Goal: Navigation & Orientation: Find specific page/section

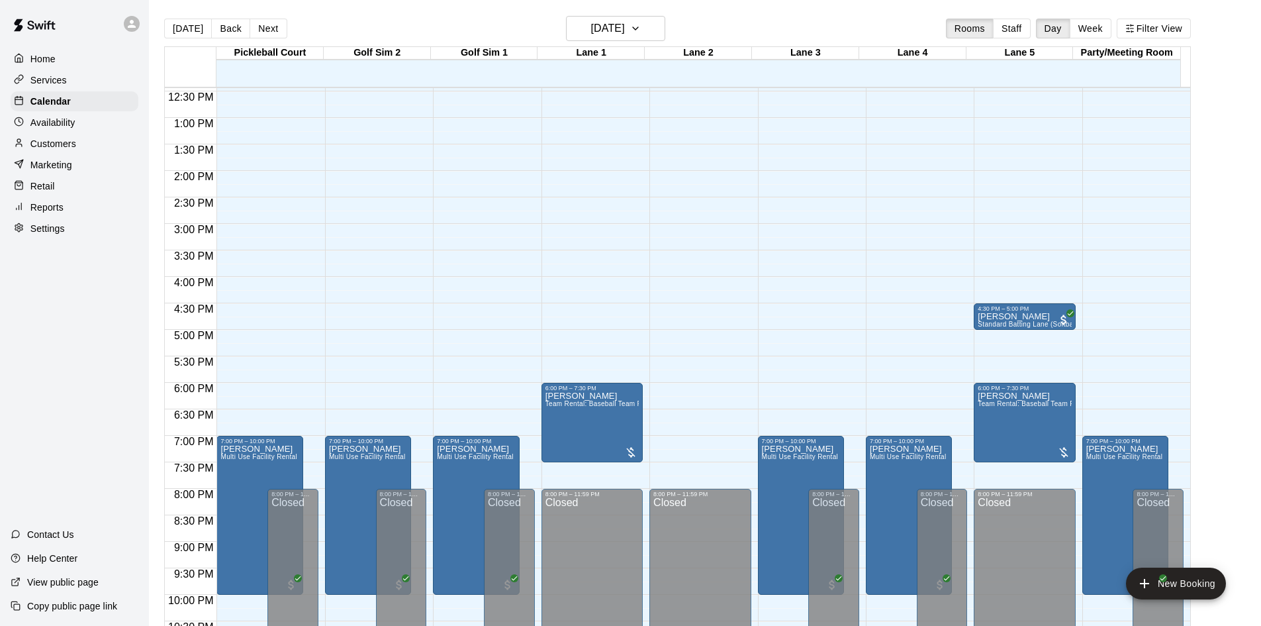
scroll to position [394, 0]
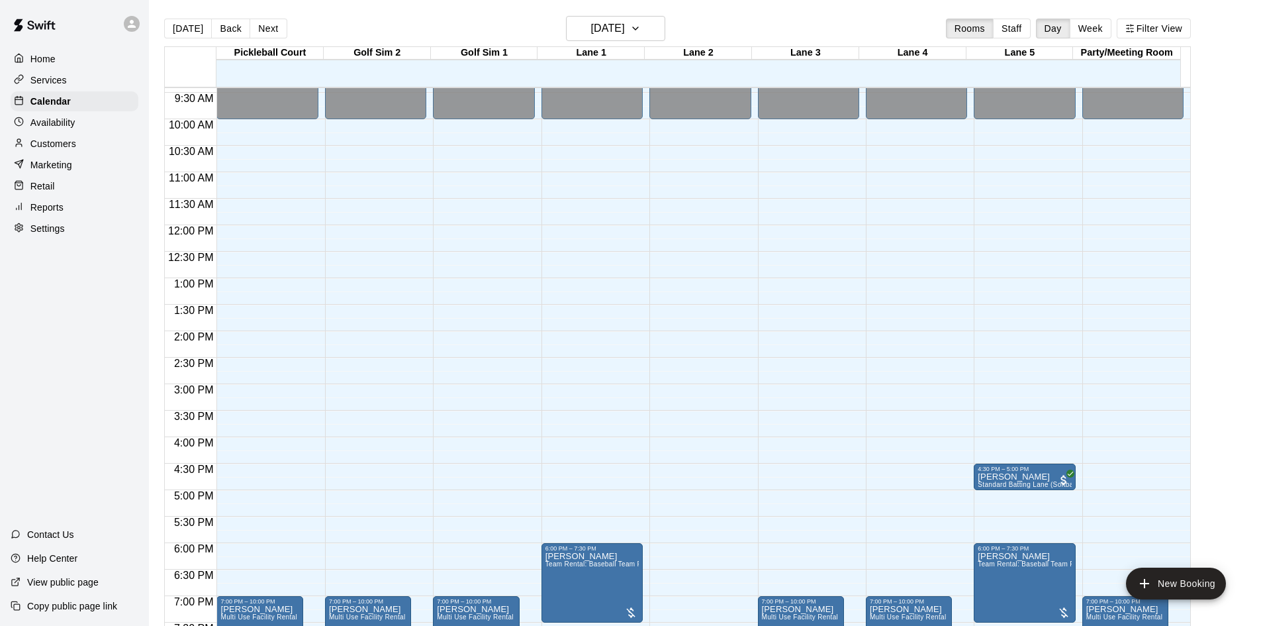
scroll to position [697, 0]
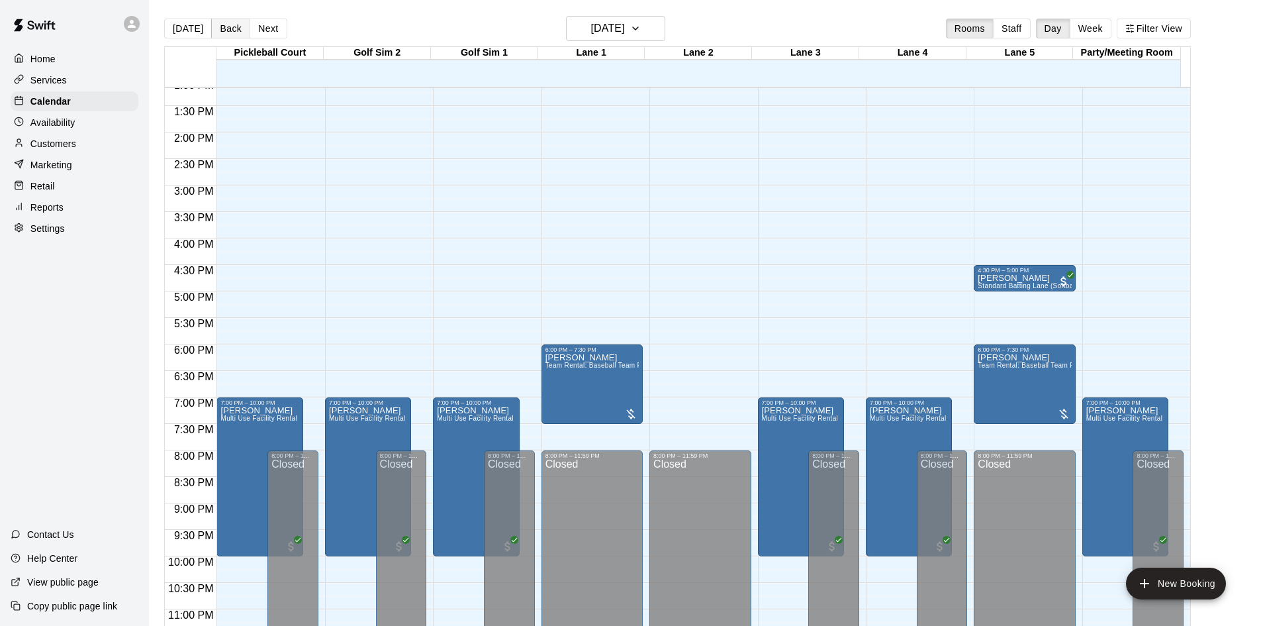
click at [215, 24] on button "Back" at bounding box center [230, 29] width 39 height 20
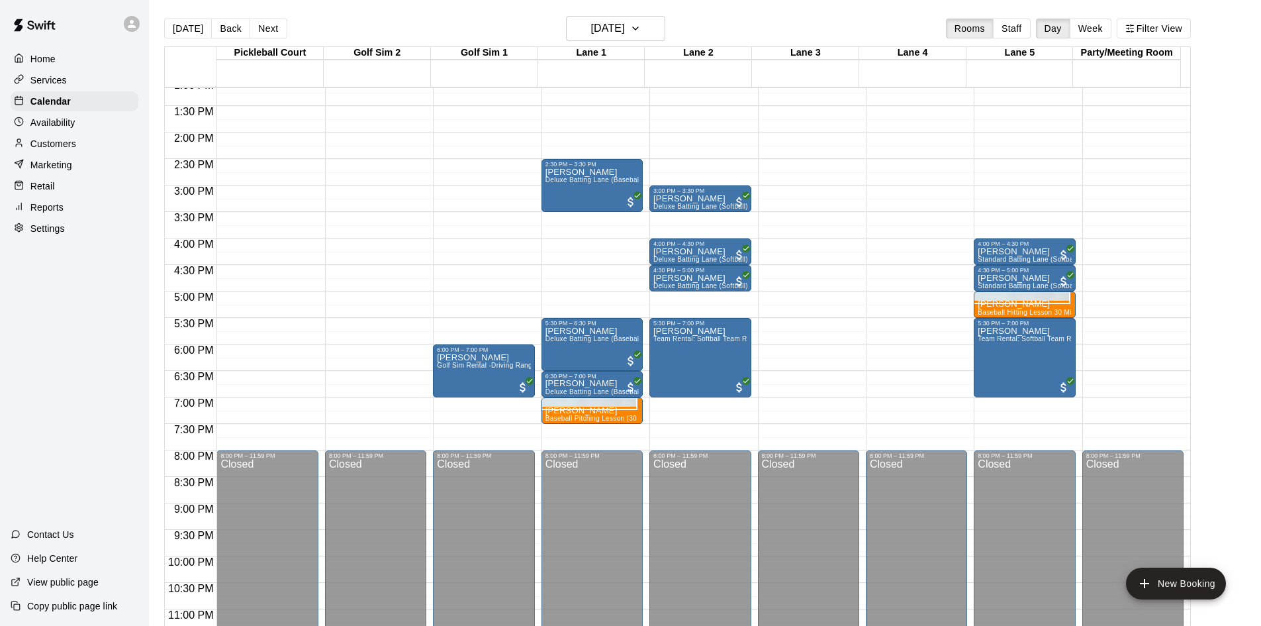
click at [32, 213] on p "Reports" at bounding box center [46, 207] width 33 height 13
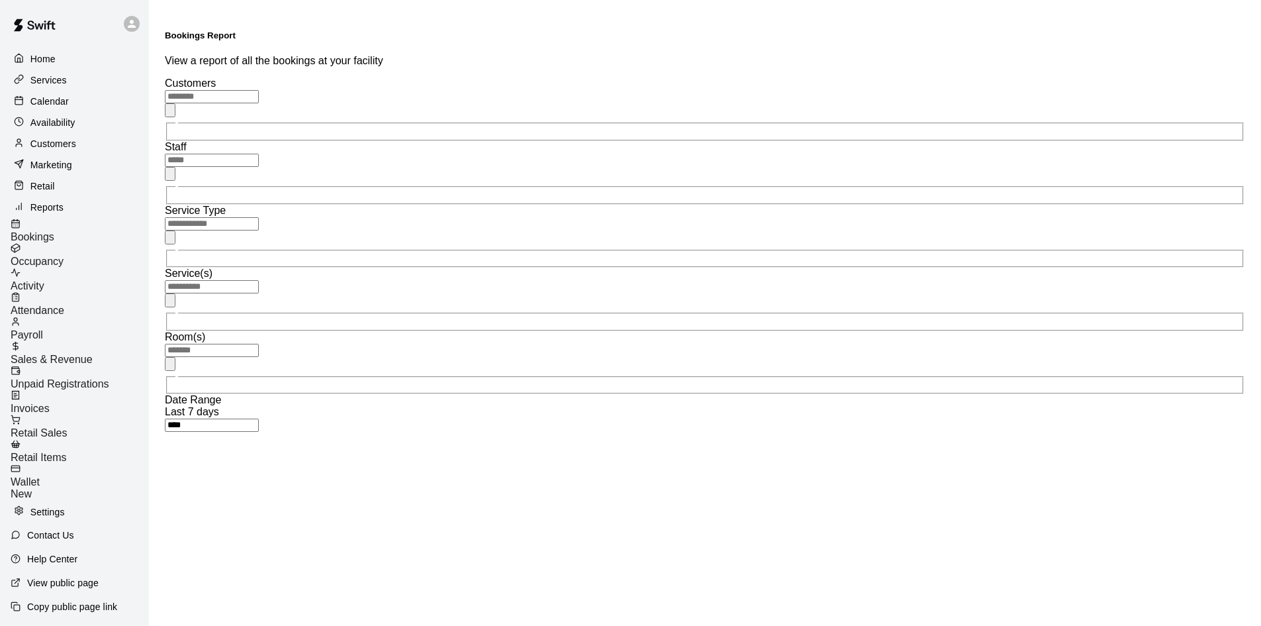
click at [88, 354] on span "Sales & Revenue" at bounding box center [52, 359] width 82 height 11
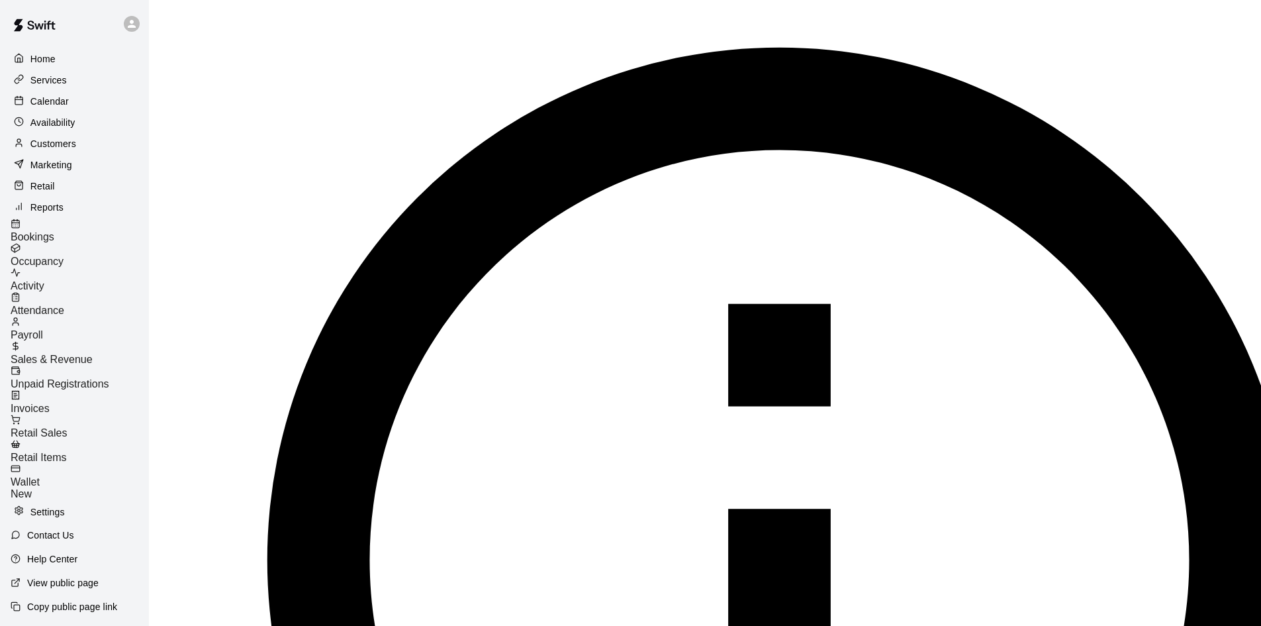
scroll to position [331, 0]
click at [50, 126] on p "Availability" at bounding box center [52, 122] width 45 height 13
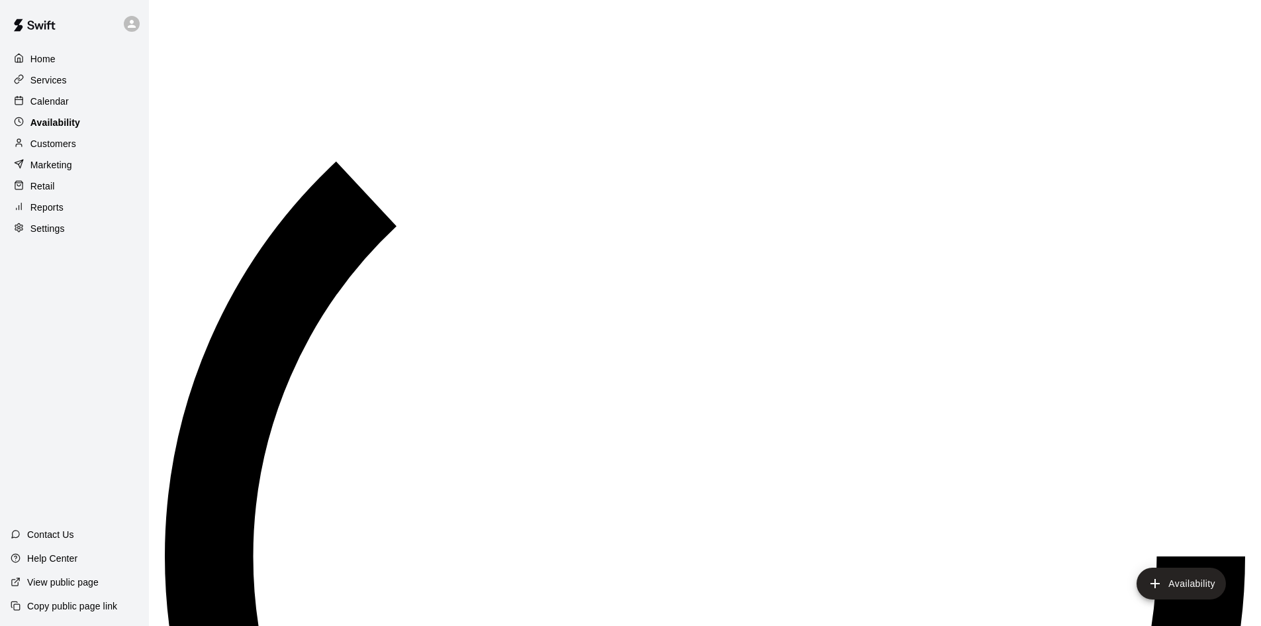
scroll to position [499, 0]
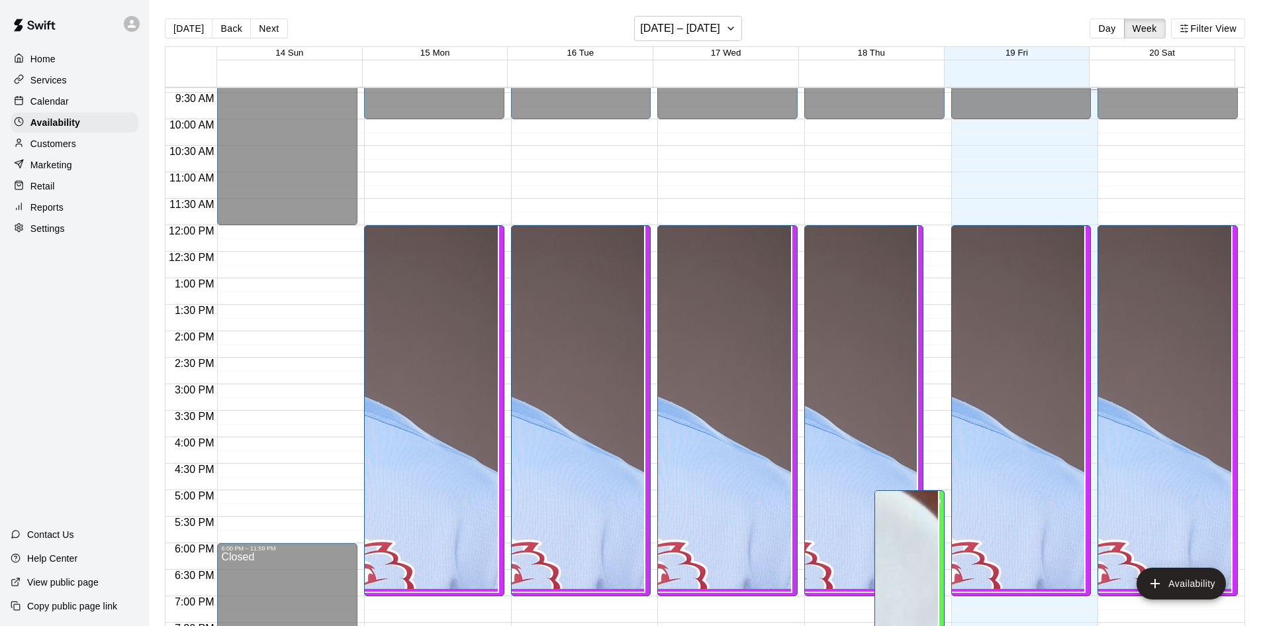
click at [35, 95] on div "Calendar" at bounding box center [75, 101] width 128 height 20
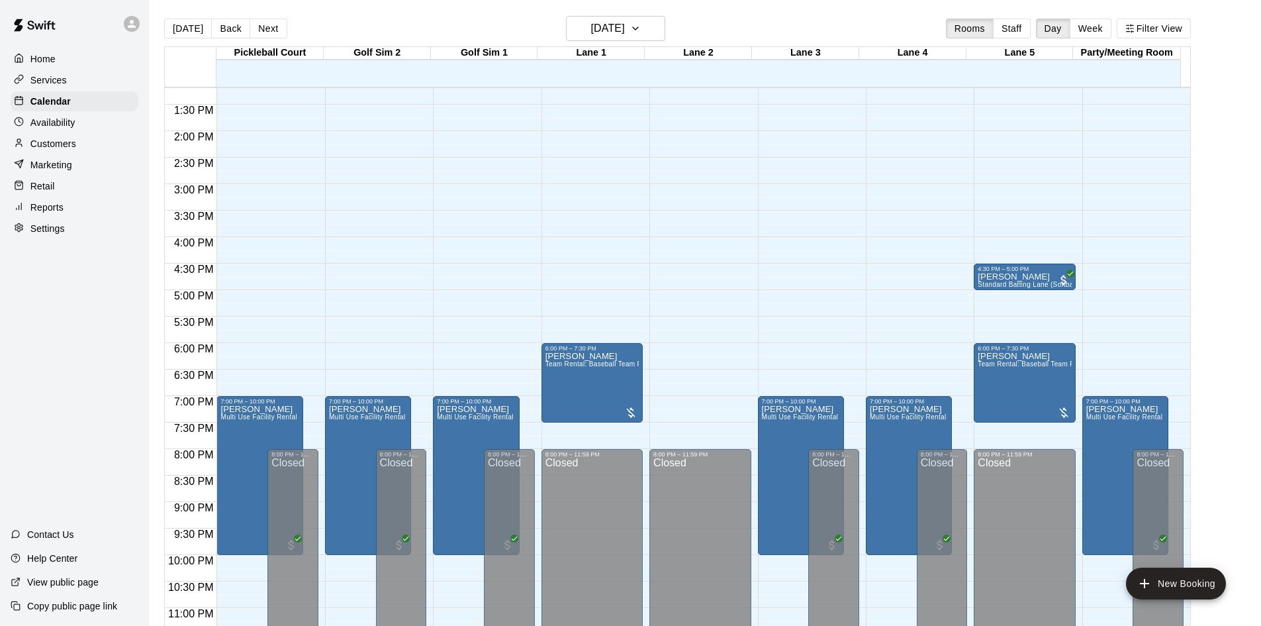
scroll to position [500, 0]
